Goal: Navigation & Orientation: Find specific page/section

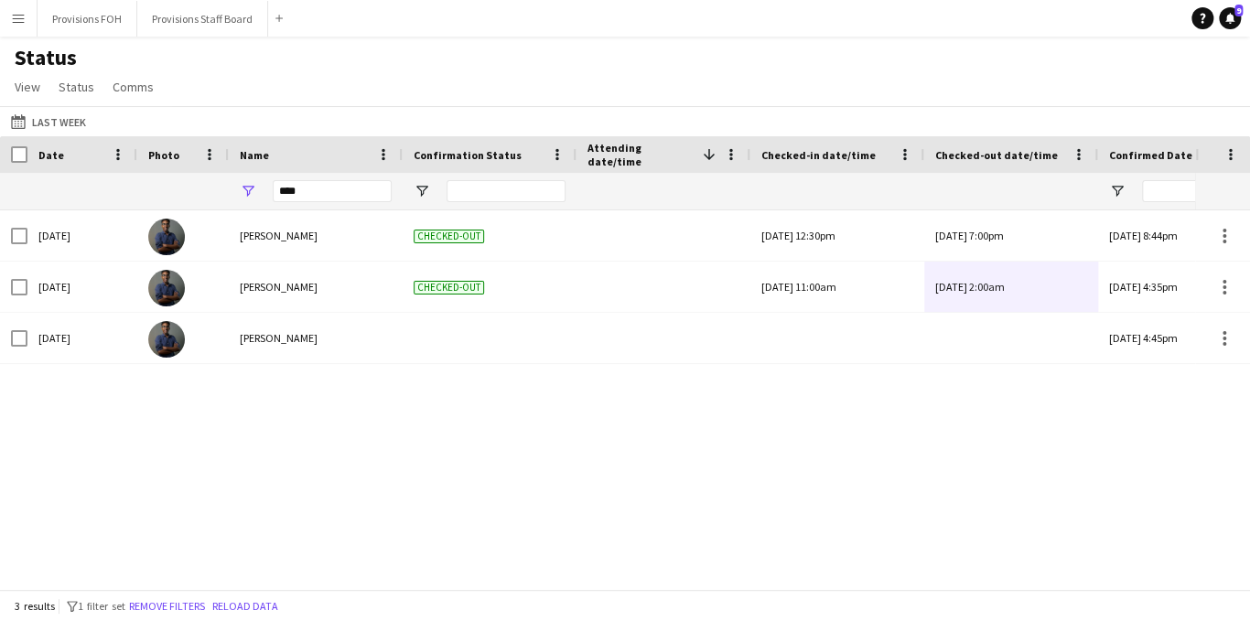
click at [29, 25] on button "Menu" at bounding box center [18, 18] width 37 height 37
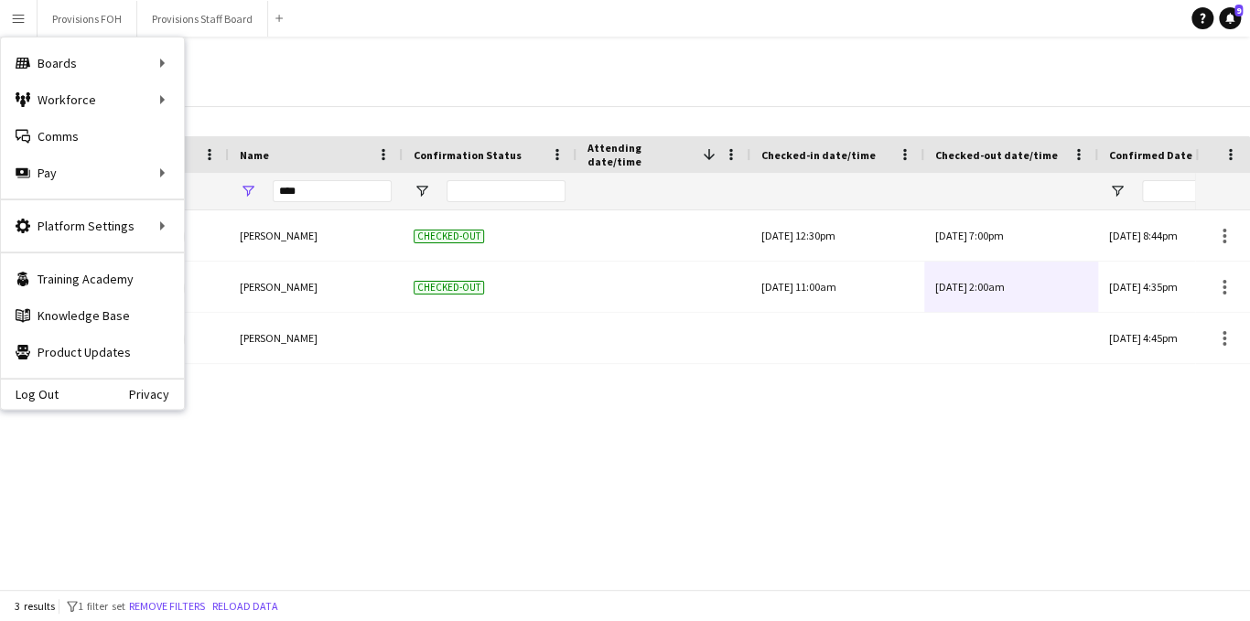
click at [504, 103] on div "Status View Views Default view New view Update view Delete view Edit name Custo…" at bounding box center [625, 75] width 1250 height 62
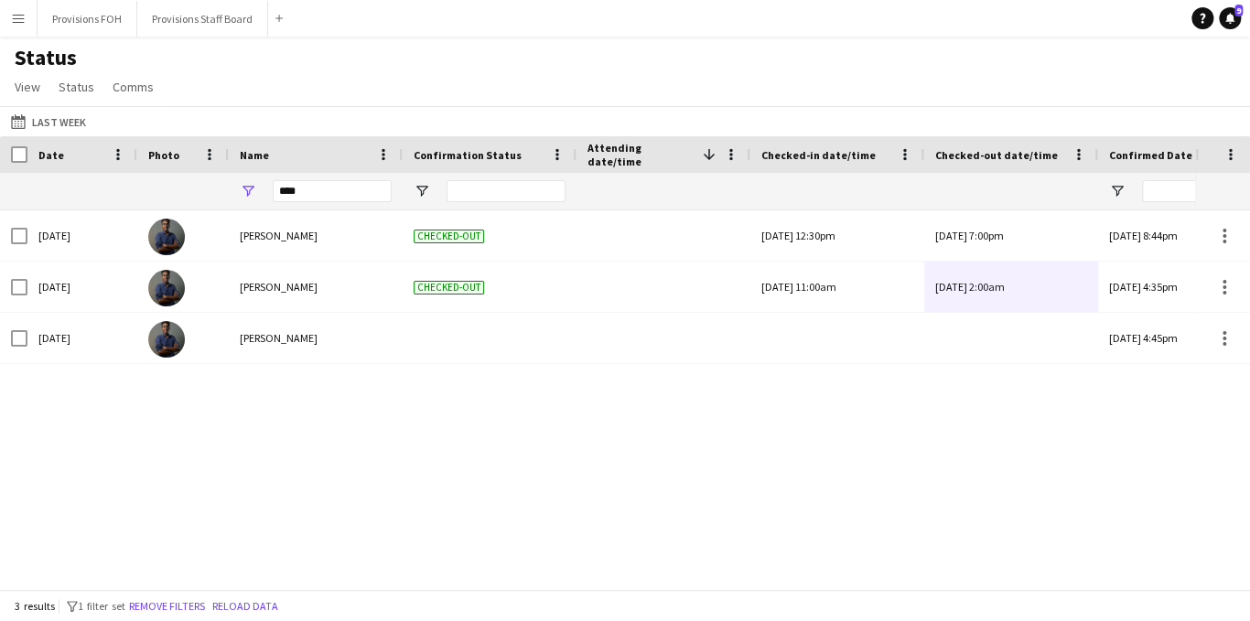
click at [15, 25] on app-icon "Menu" at bounding box center [18, 18] width 15 height 15
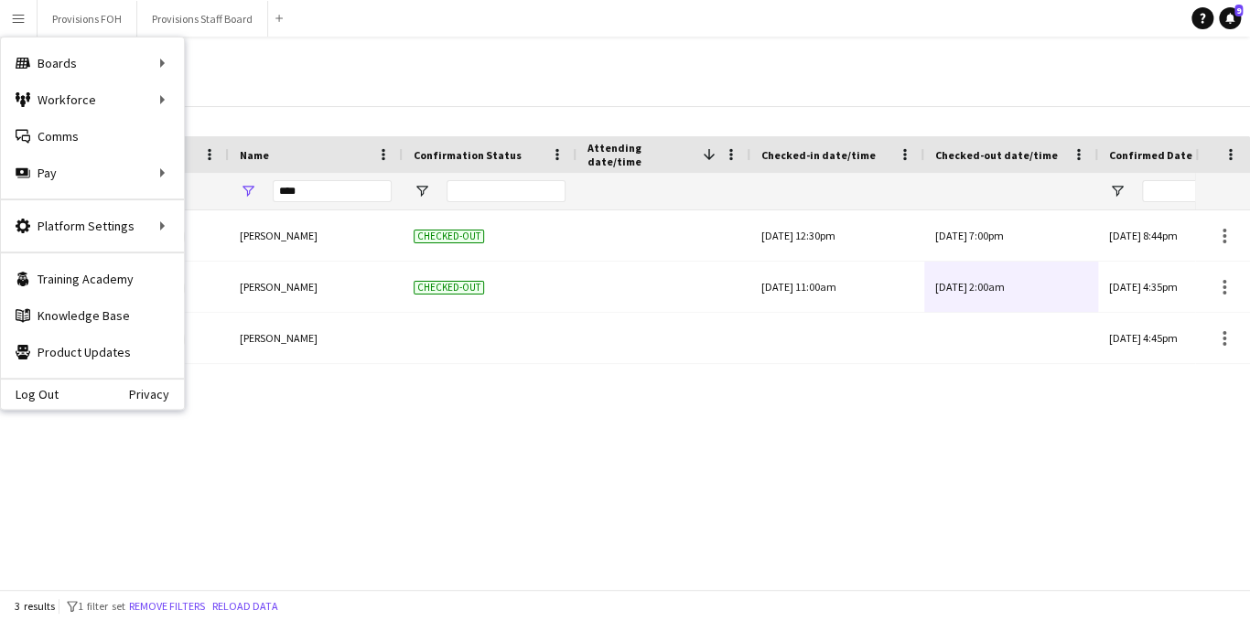
click at [450, 59] on div "Status View Views Default view New view Update view Delete view Edit name Custo…" at bounding box center [625, 75] width 1250 height 62
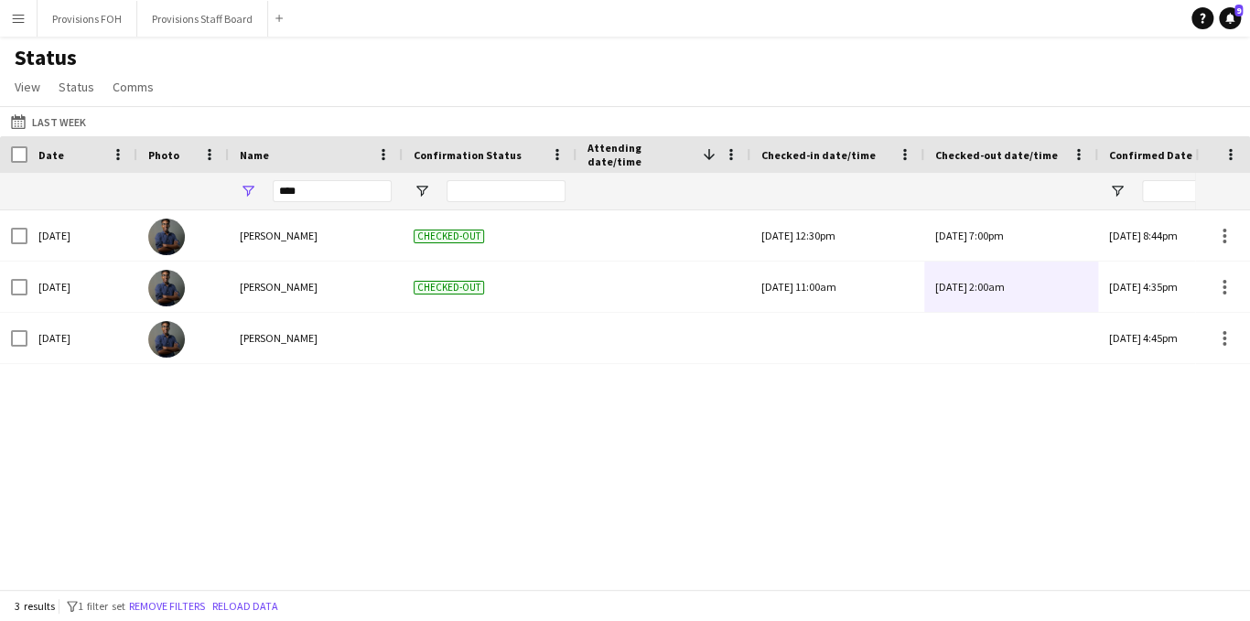
click at [9, 29] on button "Menu" at bounding box center [18, 18] width 37 height 37
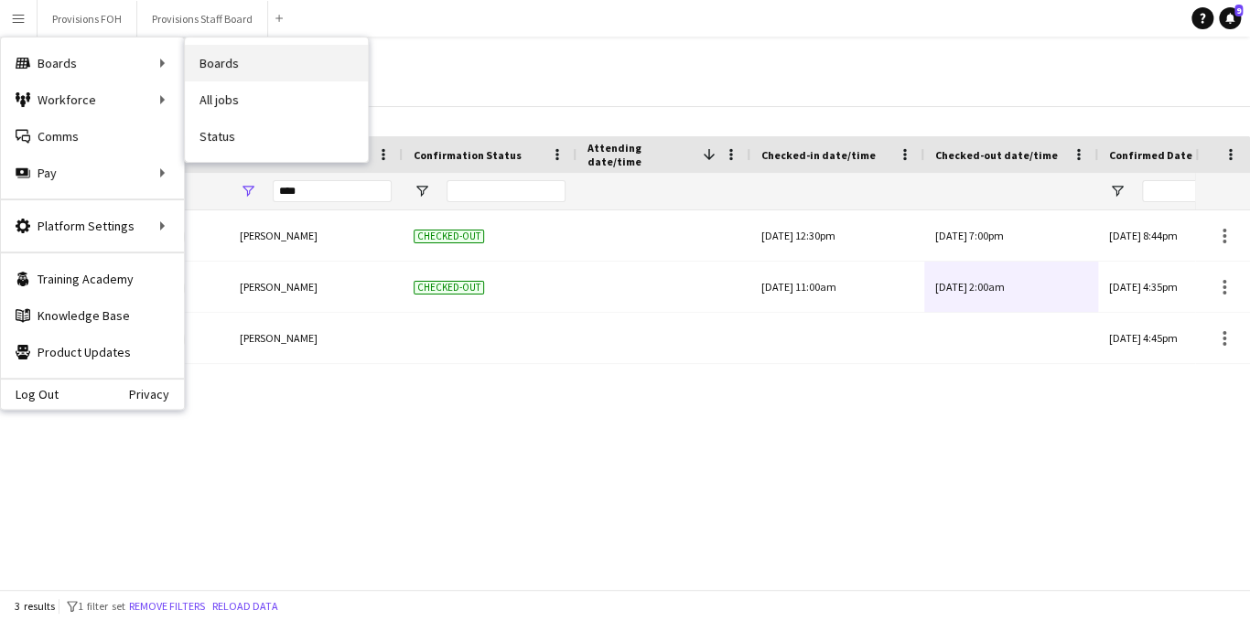
click at [244, 70] on link "Boards" at bounding box center [276, 63] width 183 height 37
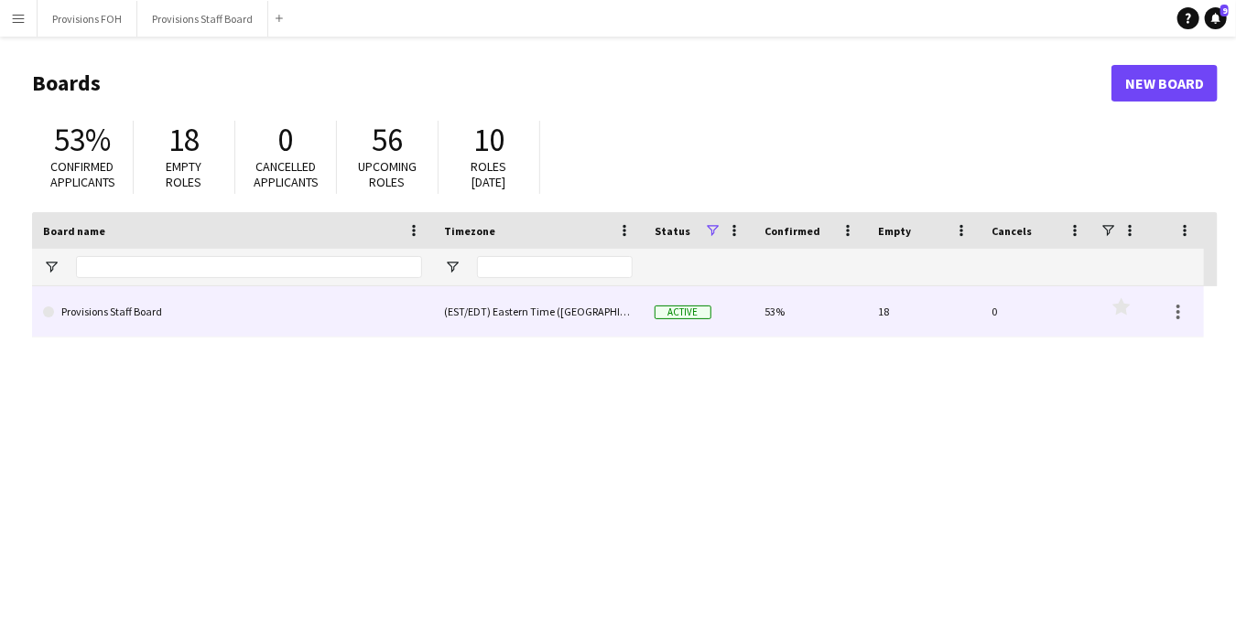
click at [148, 296] on link "Provisions Staff Board" at bounding box center [232, 311] width 379 height 51
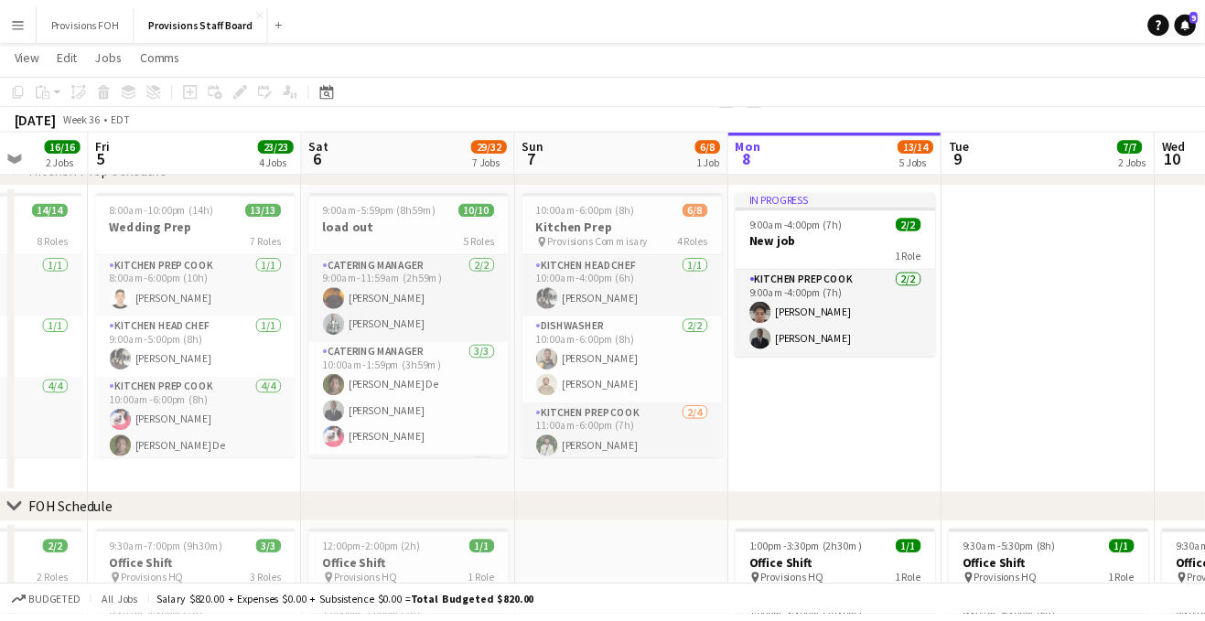
scroll to position [0, 783]
